Goal: Feedback & Contribution: Contribute content

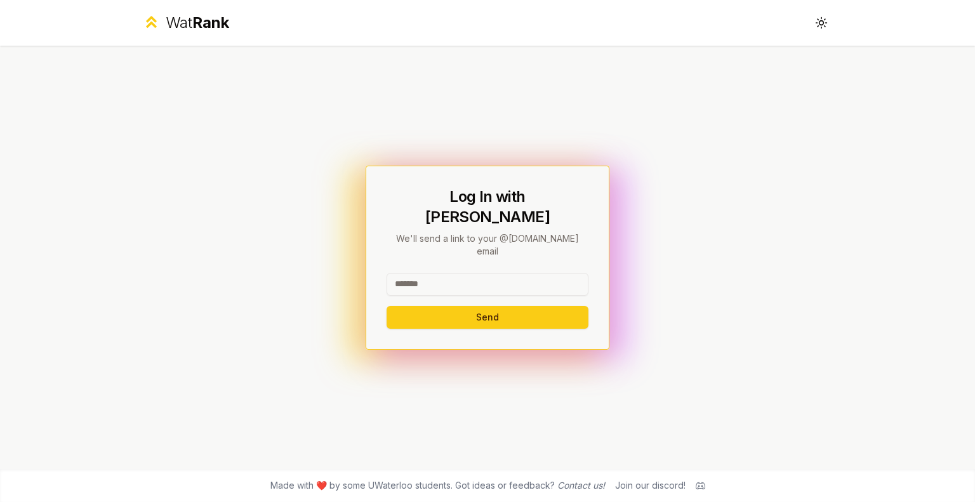
drag, startPoint x: 453, startPoint y: 270, endPoint x: 399, endPoint y: 269, distance: 54.6
click at [399, 273] on input at bounding box center [488, 284] width 202 height 23
click at [448, 306] on button "Send" at bounding box center [488, 317] width 202 height 23
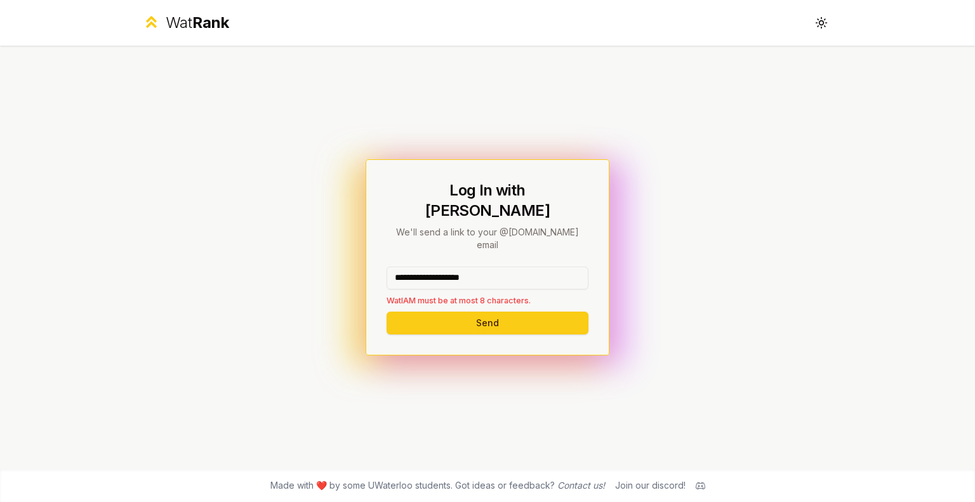
drag, startPoint x: 510, startPoint y: 257, endPoint x: 434, endPoint y: 268, distance: 77.6
click at [434, 268] on input "**********" at bounding box center [488, 278] width 202 height 23
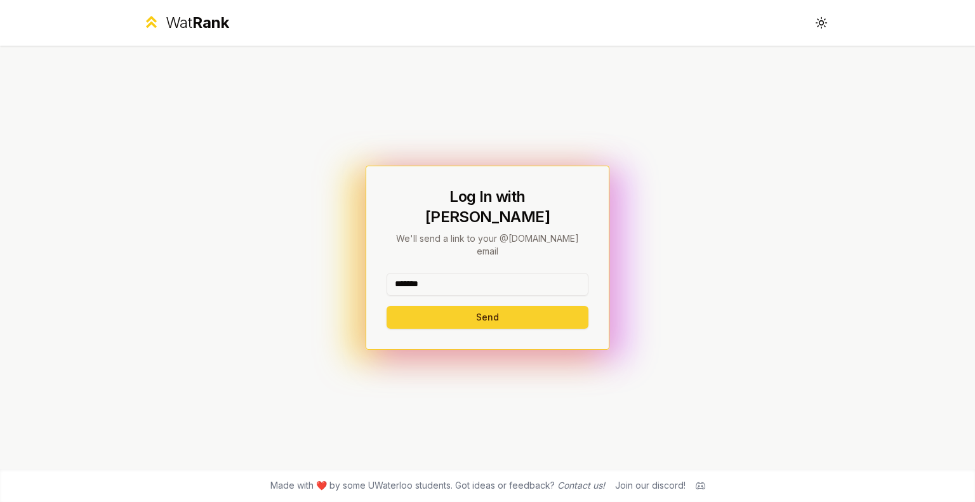
type input "*******"
click at [424, 306] on button "Send" at bounding box center [488, 317] width 202 height 23
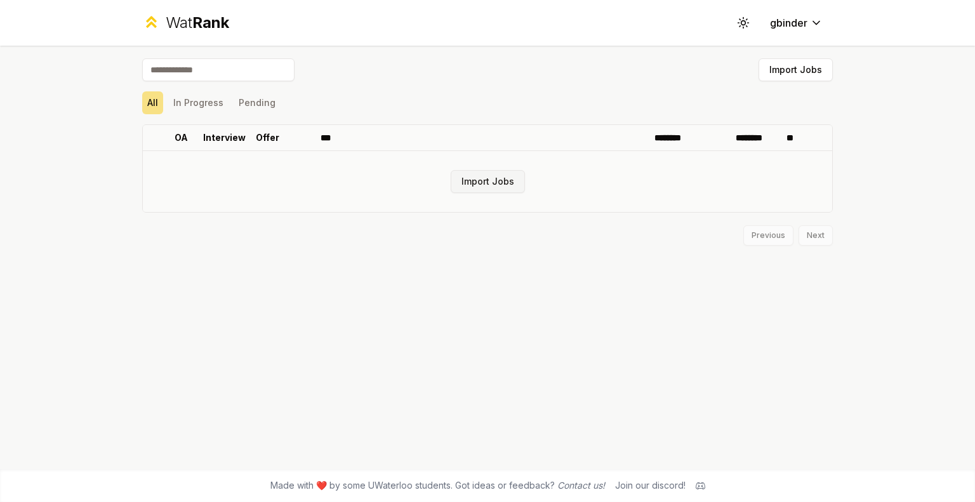
click at [478, 186] on button "Import Jobs" at bounding box center [488, 181] width 74 height 23
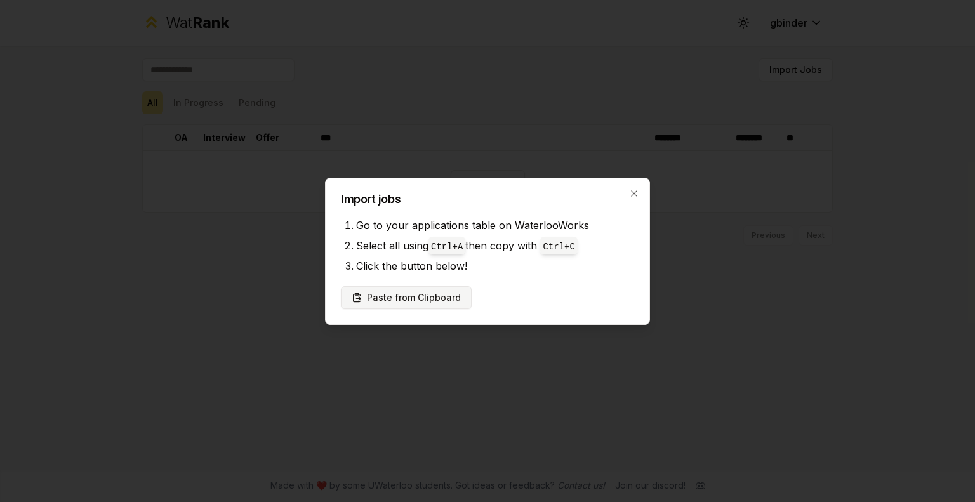
click at [413, 294] on button "Paste from Clipboard" at bounding box center [406, 297] width 131 height 23
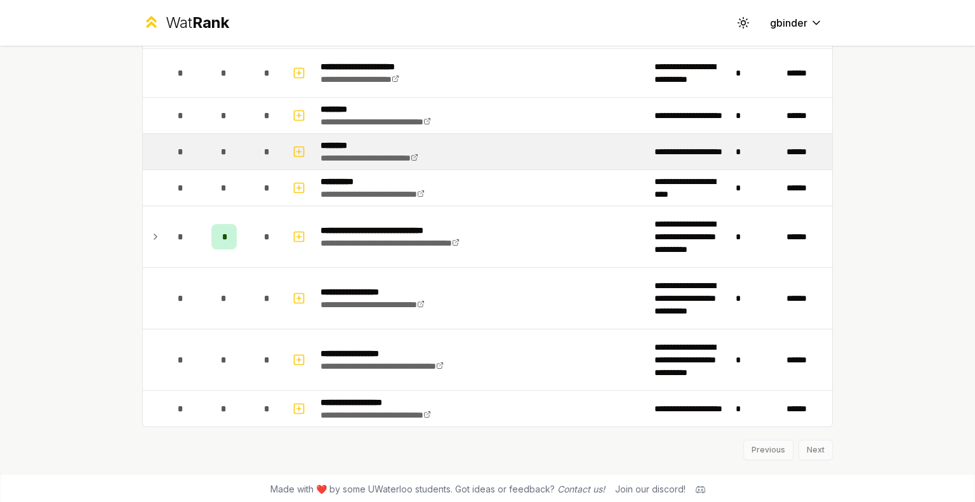
scroll to position [528, 0]
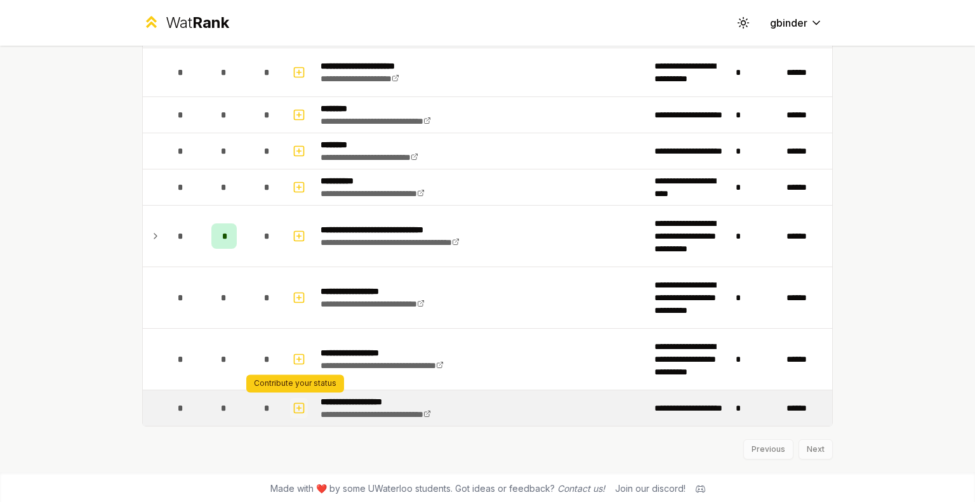
click at [295, 407] on icon "button" at bounding box center [299, 408] width 13 height 15
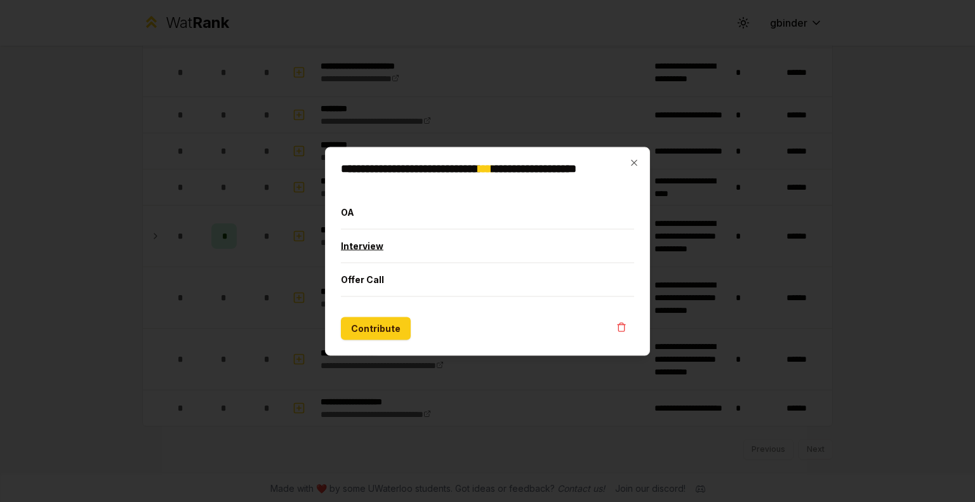
click at [366, 246] on button "Interview" at bounding box center [487, 245] width 293 height 33
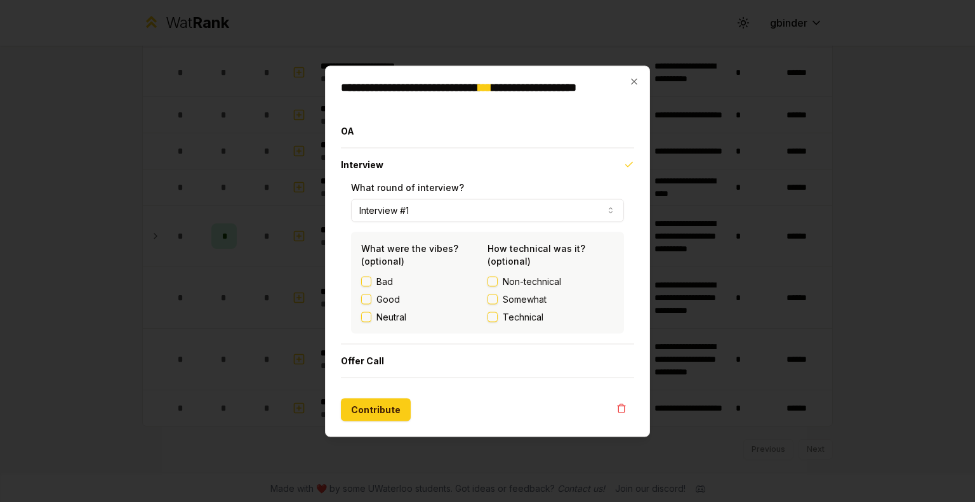
click at [495, 299] on button "Somewhat" at bounding box center [493, 299] width 10 height 10
click at [367, 295] on button "Good" at bounding box center [366, 299] width 10 height 10
click at [394, 406] on button "Contribute" at bounding box center [376, 409] width 70 height 23
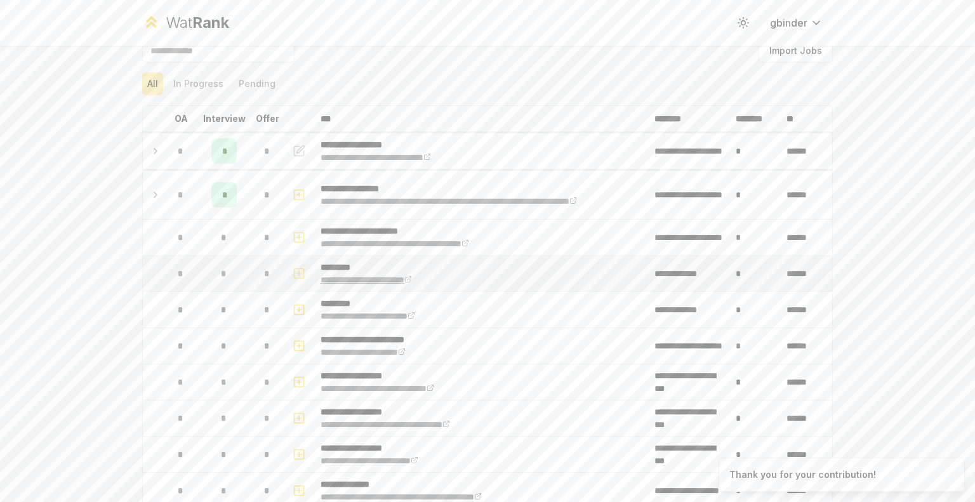
scroll to position [23, 0]
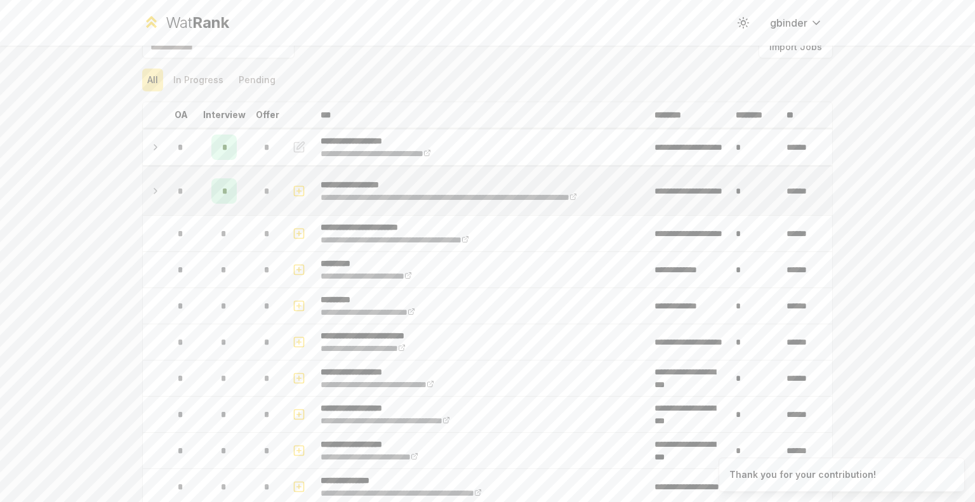
click at [293, 187] on icon "button" at bounding box center [299, 190] width 13 height 15
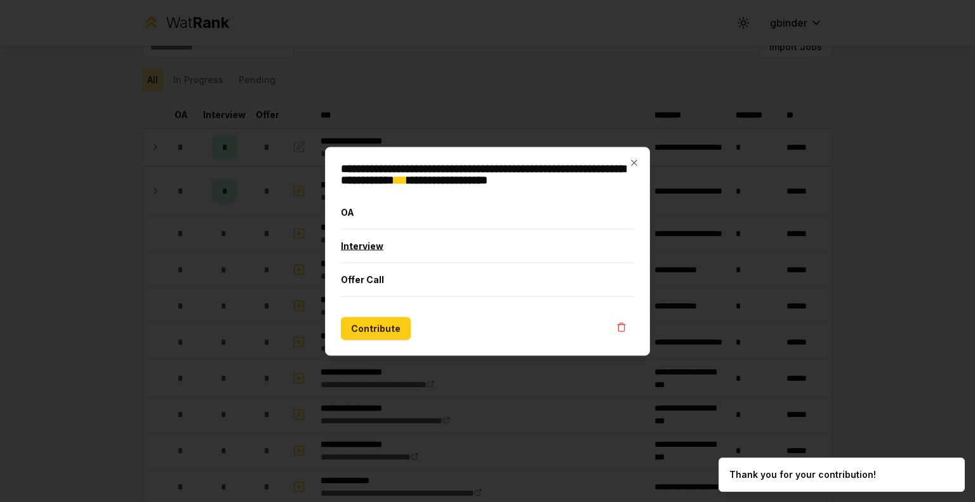
click at [376, 249] on button "Interview" at bounding box center [487, 245] width 293 height 33
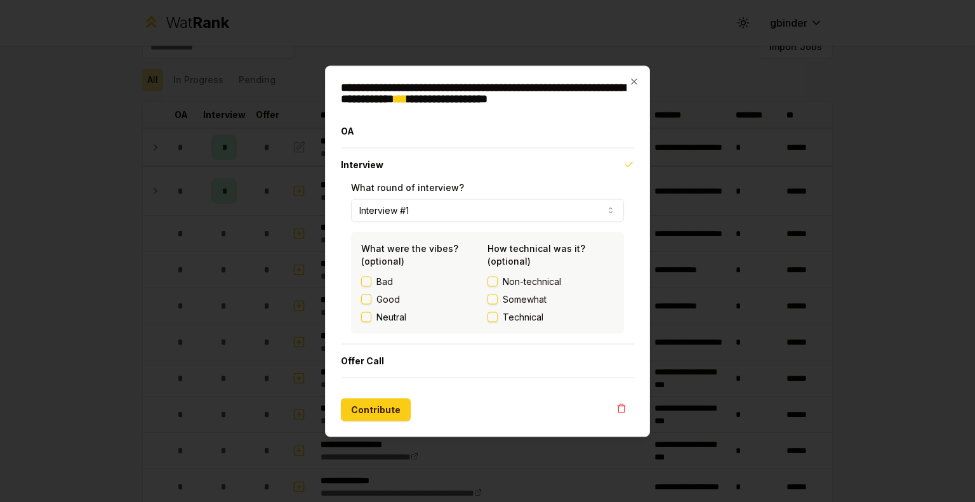
click at [370, 302] on button "Good" at bounding box center [366, 299] width 10 height 10
click at [491, 317] on button "Technical" at bounding box center [493, 317] width 10 height 10
click at [361, 409] on button "Contribute" at bounding box center [376, 409] width 70 height 23
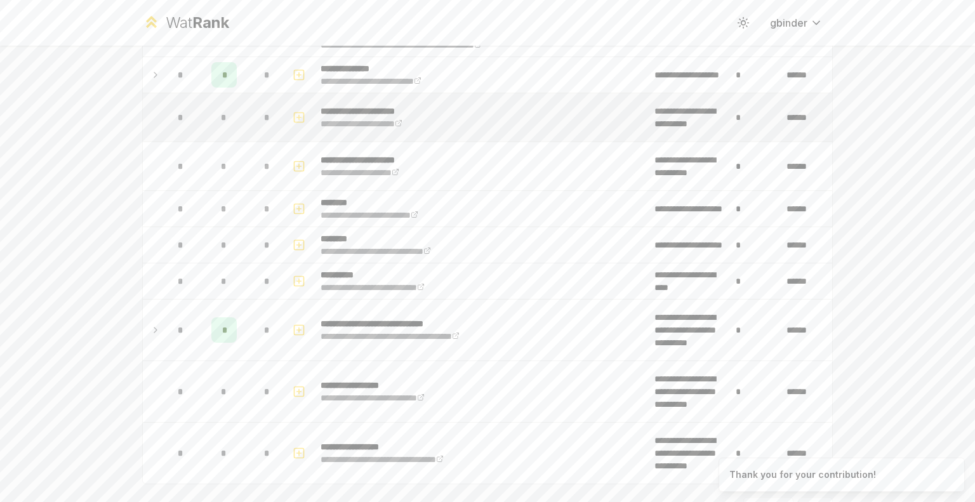
scroll to position [475, 0]
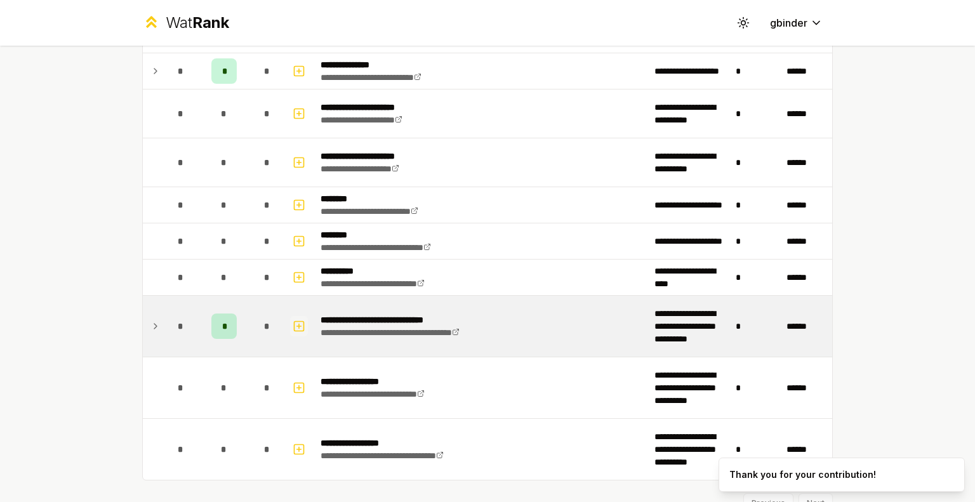
click at [296, 324] on icon "button" at bounding box center [299, 326] width 13 height 15
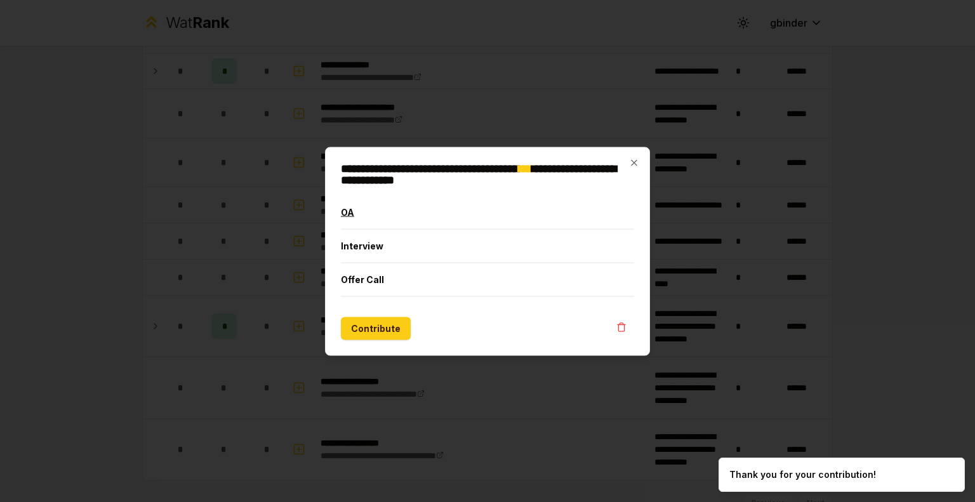
click at [403, 206] on button "OA" at bounding box center [487, 212] width 293 height 33
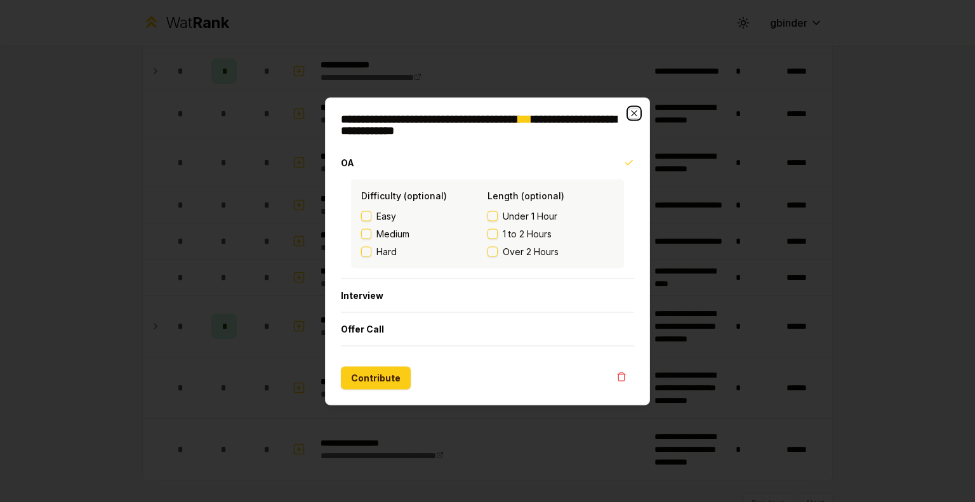
click at [635, 111] on icon "button" at bounding box center [634, 113] width 10 height 10
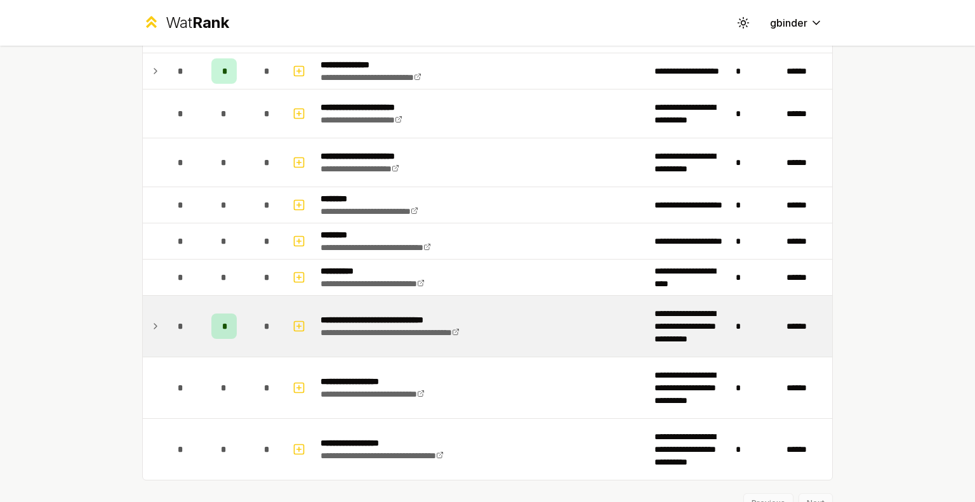
click at [151, 320] on icon at bounding box center [155, 326] width 10 height 15
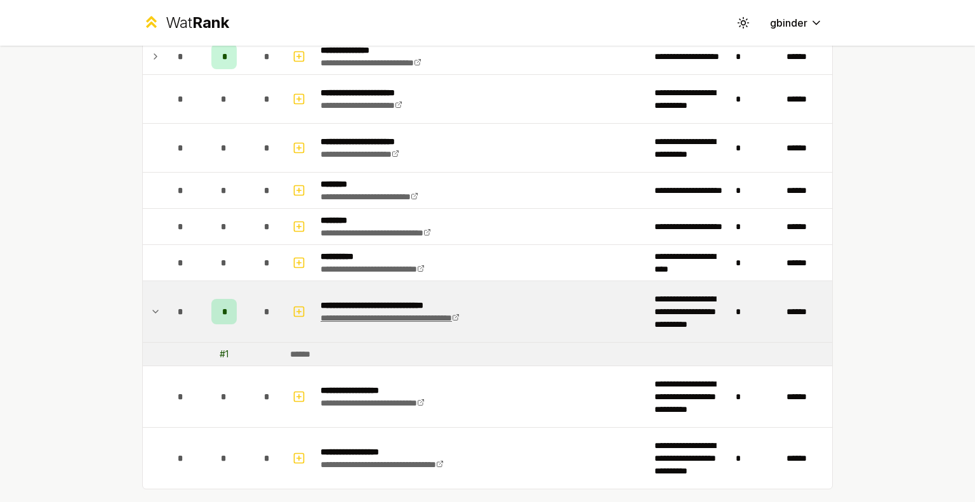
scroll to position [490, 0]
click at [222, 305] on span "*" at bounding box center [224, 311] width 4 height 13
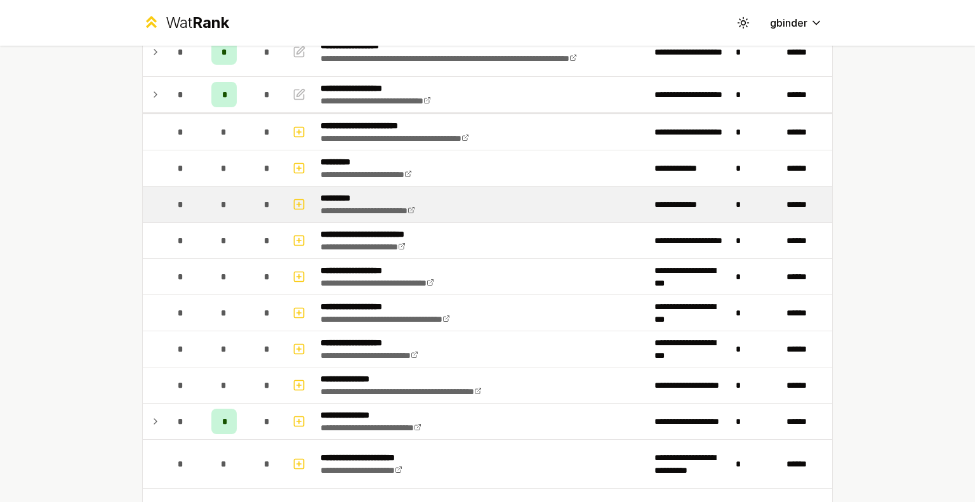
scroll to position [123, 0]
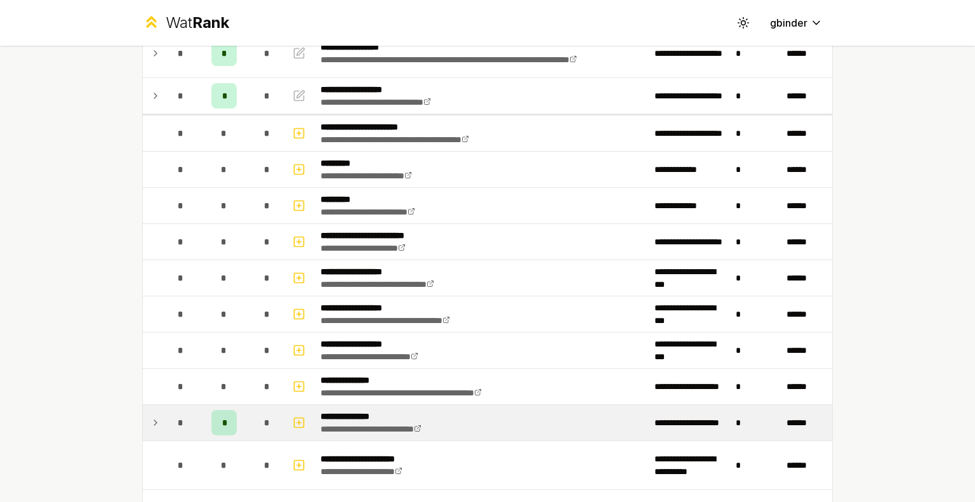
click at [214, 418] on div "*" at bounding box center [223, 422] width 25 height 25
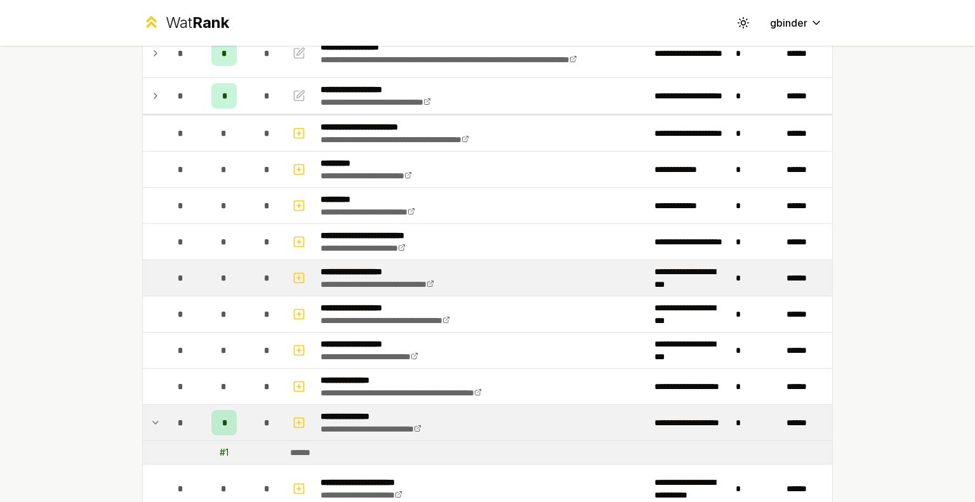
scroll to position [0, 0]
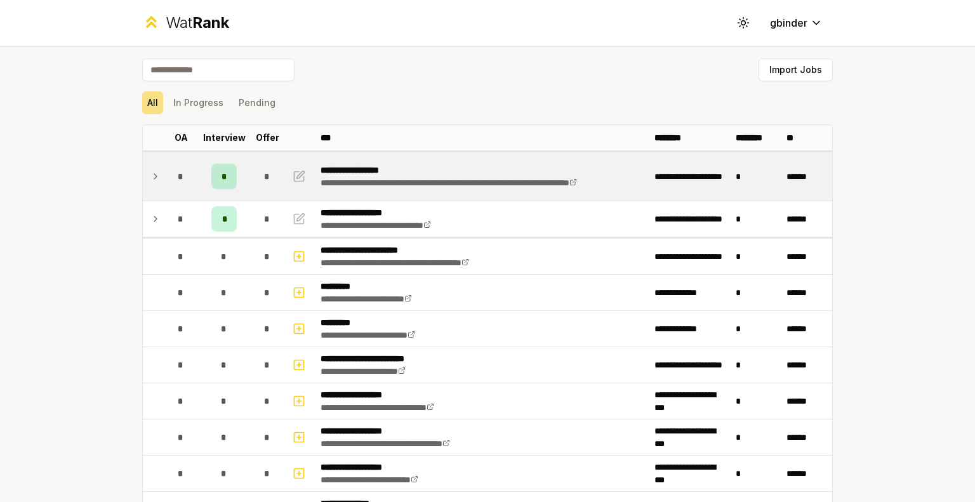
click at [152, 172] on icon at bounding box center [155, 176] width 10 height 15
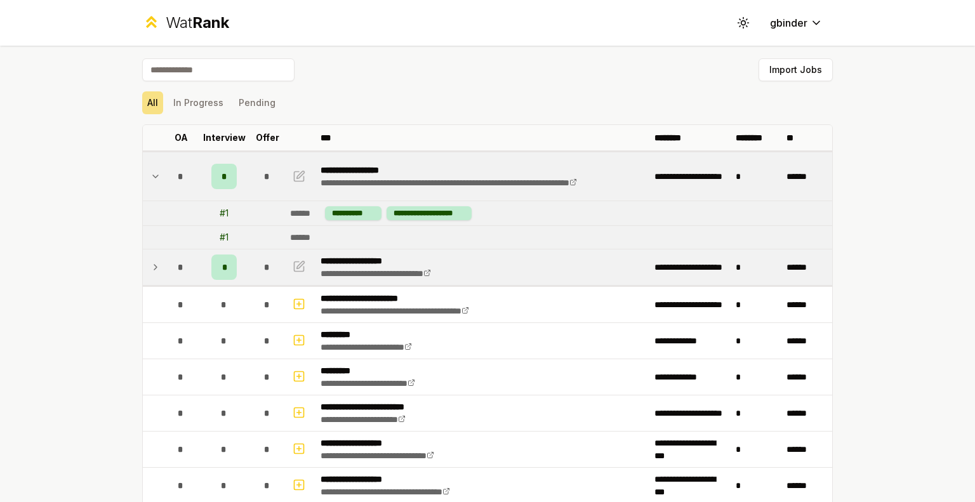
click at [150, 263] on icon at bounding box center [155, 267] width 10 height 15
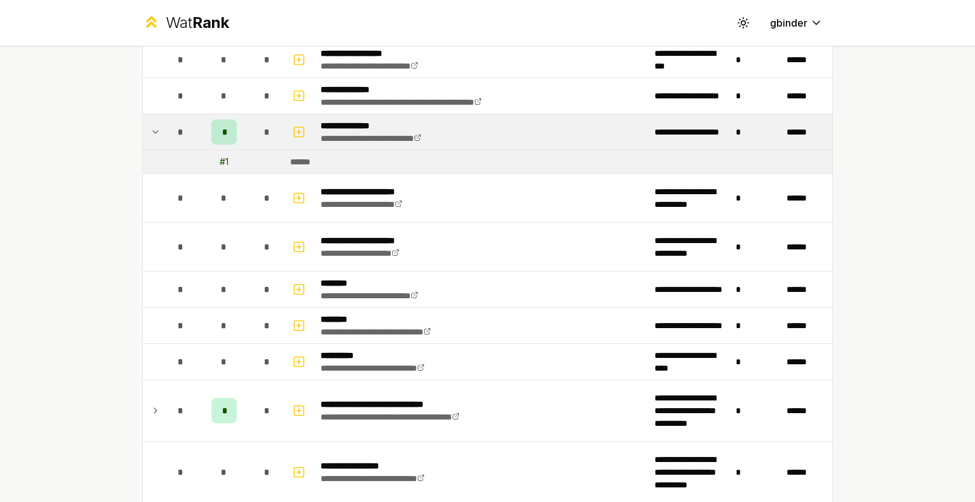
scroll to position [494, 0]
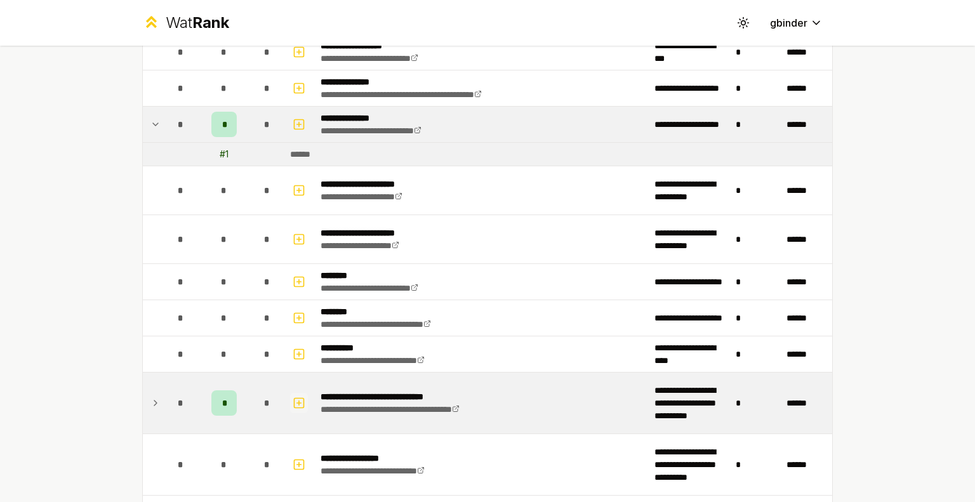
click at [299, 401] on icon "button" at bounding box center [299, 403] width 0 height 4
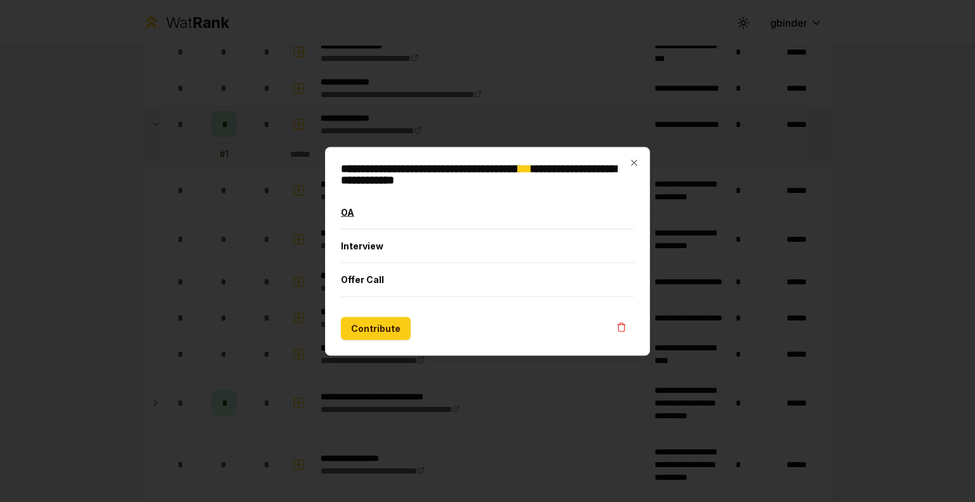
click at [368, 213] on button "OA" at bounding box center [487, 212] width 293 height 33
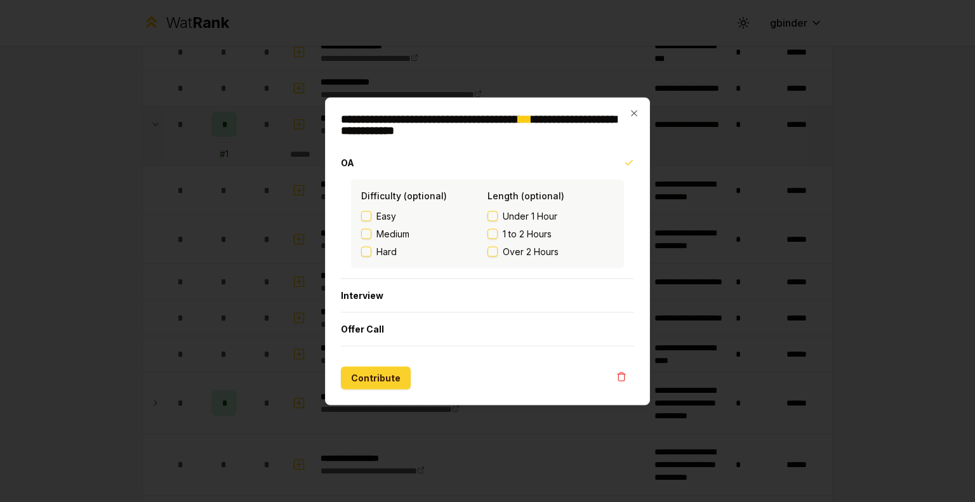
click at [371, 375] on button "Contribute" at bounding box center [376, 377] width 70 height 23
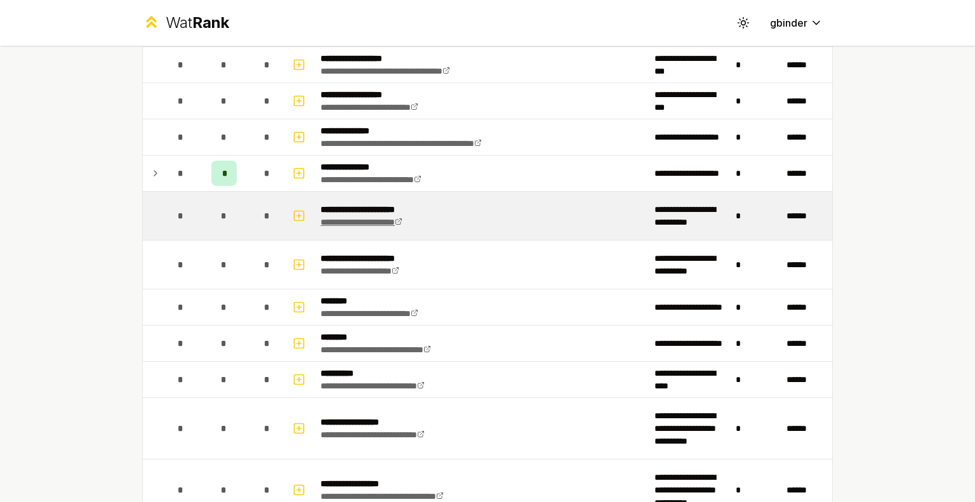
scroll to position [437, 0]
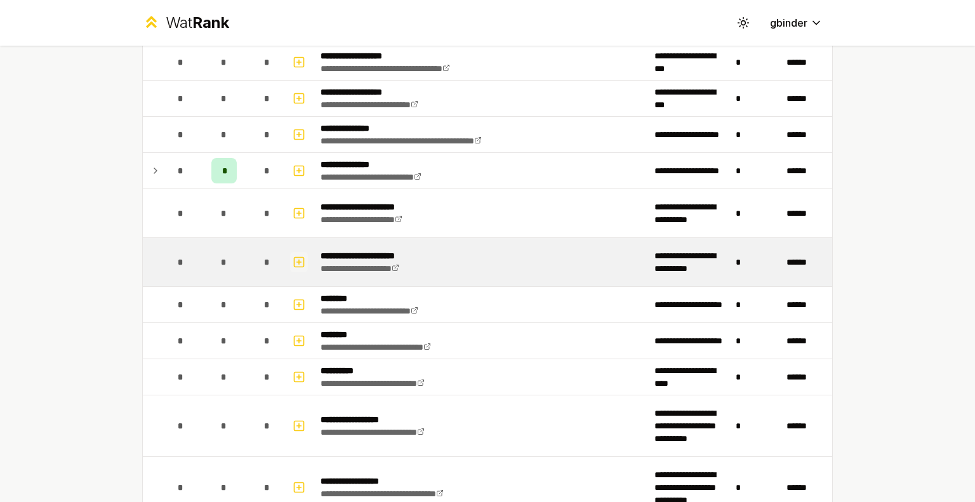
click at [299, 260] on icon "button" at bounding box center [299, 262] width 0 height 4
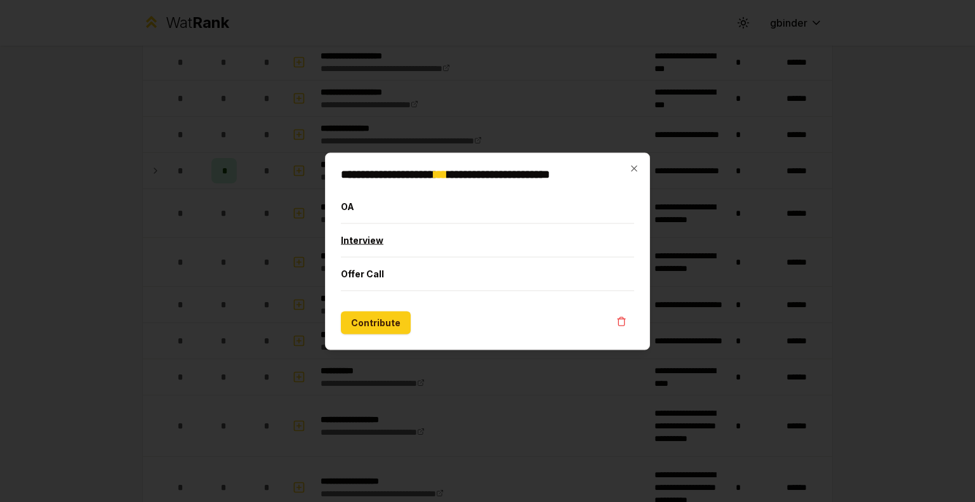
click at [365, 241] on button "Interview" at bounding box center [487, 239] width 293 height 33
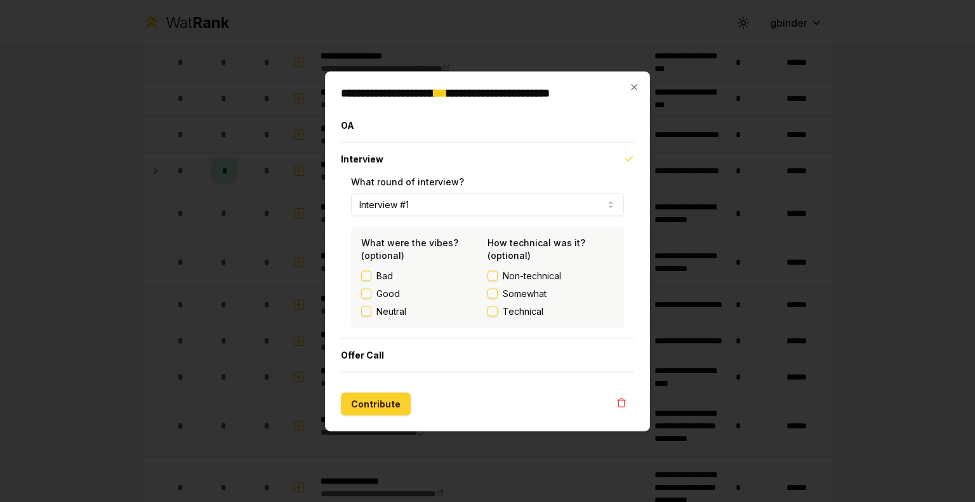
click at [365, 399] on button "Contribute" at bounding box center [376, 403] width 70 height 23
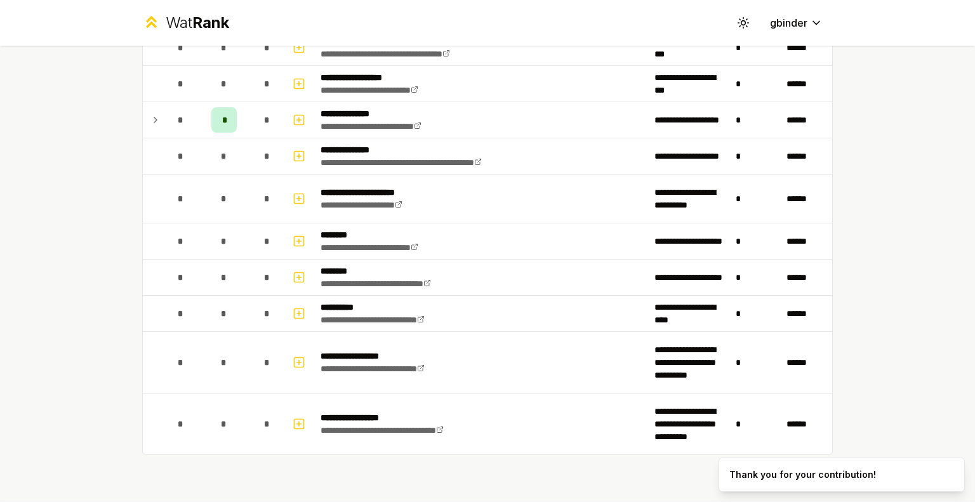
scroll to position [504, 0]
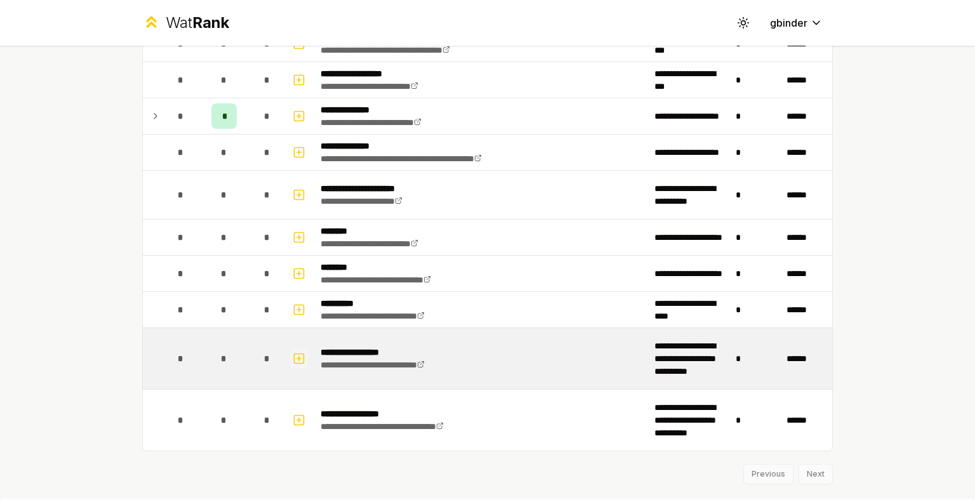
click at [295, 354] on icon "button" at bounding box center [299, 358] width 13 height 15
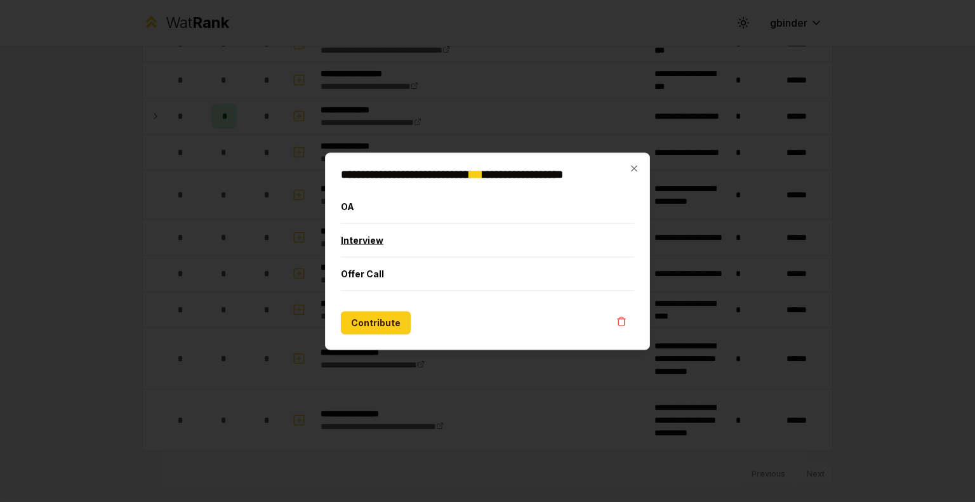
click at [358, 242] on button "Interview" at bounding box center [487, 239] width 293 height 33
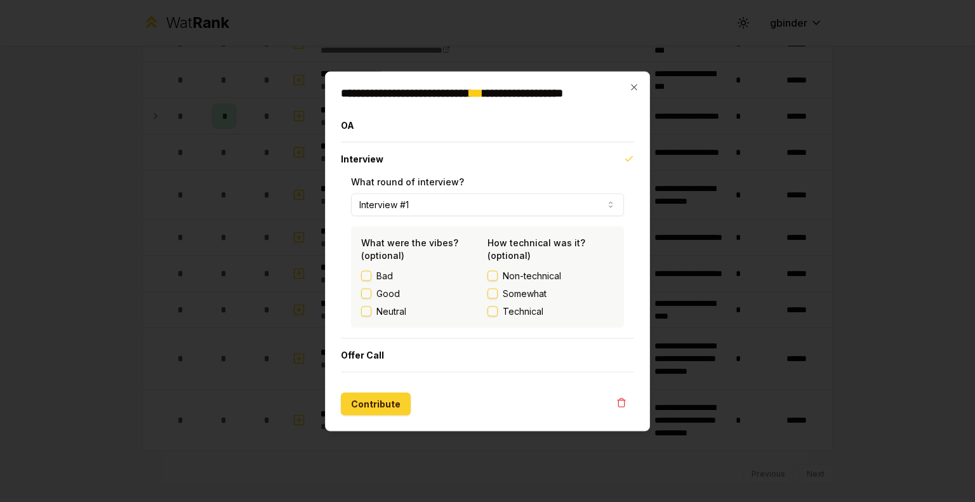
click at [363, 407] on button "Contribute" at bounding box center [376, 403] width 70 height 23
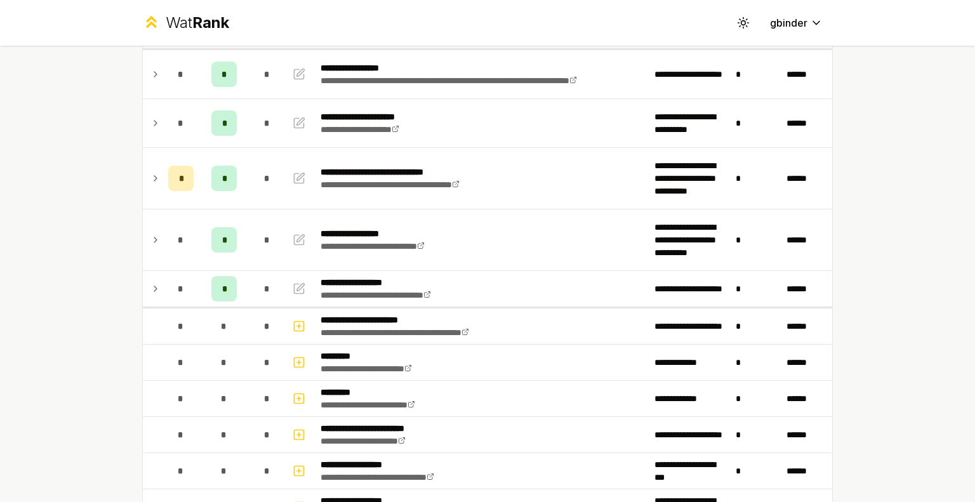
scroll to position [0, 0]
